Goal: Transaction & Acquisition: Download file/media

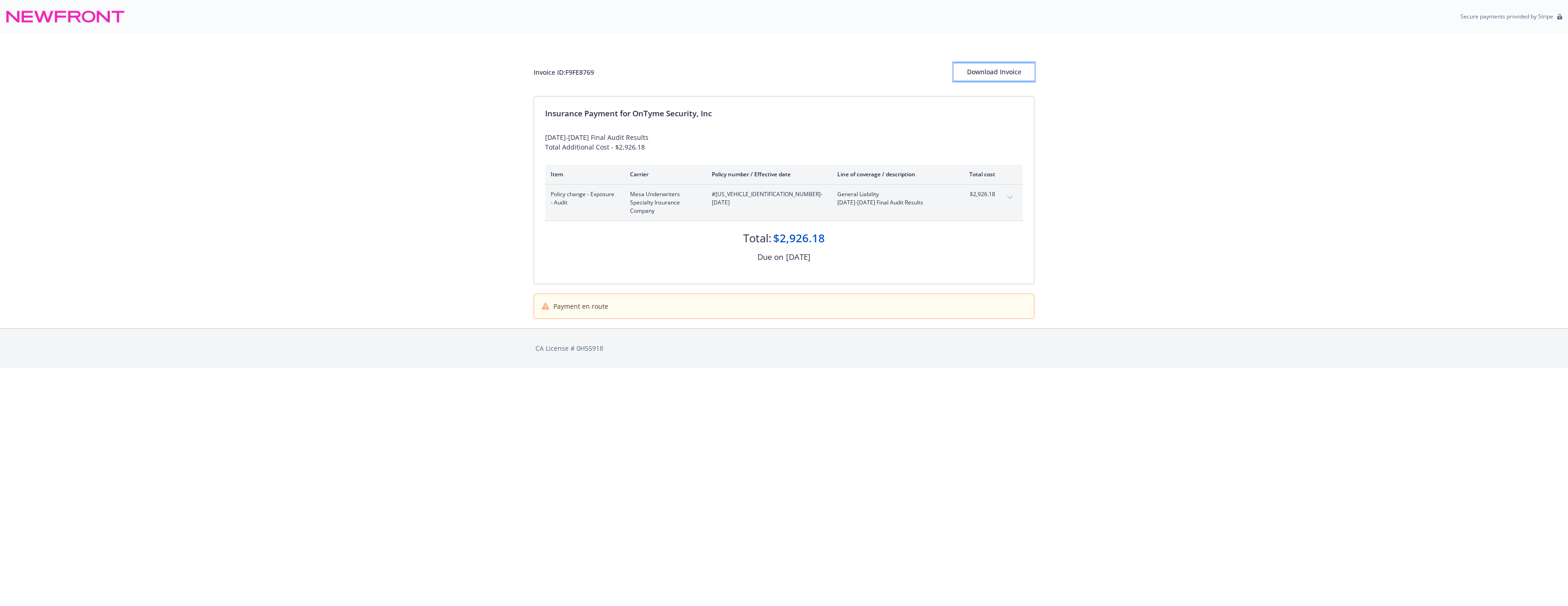
click at [985, 69] on div "Download Invoice" at bounding box center [994, 72] width 81 height 17
drag, startPoint x: 545, startPoint y: 136, endPoint x: 635, endPoint y: 136, distance: 90.0
click at [635, 136] on div "[DATE]-[DATE] Final Audit Results Total Additional Cost - $2,926.18" at bounding box center [784, 142] width 478 height 20
copy div "[DATE]-[DATE] Final Audit Results"
